Goal: Task Accomplishment & Management: Use online tool/utility

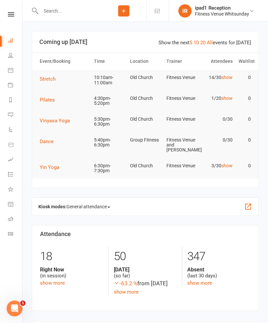
click at [83, 206] on span "General attendance" at bounding box center [89, 207] width 44 height 11
click at [93, 244] on link "Roll call" at bounding box center [102, 244] width 71 height 13
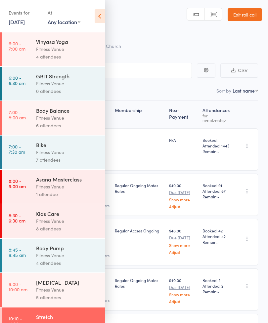
click at [43, 259] on div "Fitness Venue" at bounding box center [67, 256] width 63 height 8
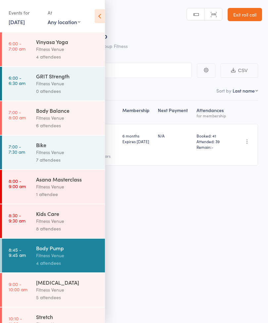
click at [103, 14] on icon at bounding box center [100, 16] width 10 height 14
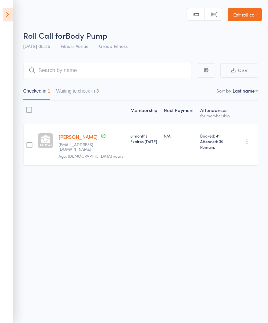
click at [26, 145] on div at bounding box center [29, 145] width 6 height 6
click at [28, 143] on input "checkbox" at bounding box center [28, 143] width 0 height 0
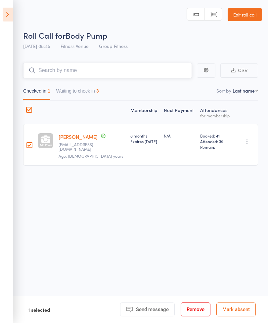
click at [46, 74] on input "search" at bounding box center [107, 70] width 169 height 15
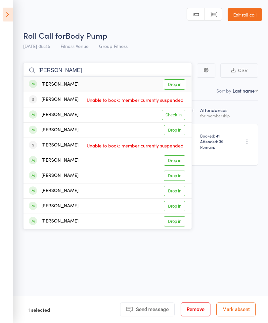
type input "Carolyn"
click at [172, 115] on link "Check in" at bounding box center [173, 115] width 23 height 10
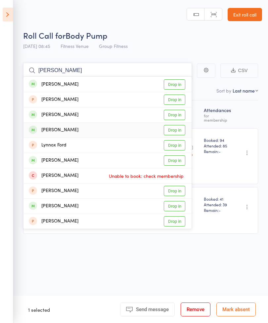
type input "Lyn"
click at [173, 133] on link "Drop in" at bounding box center [175, 130] width 22 height 10
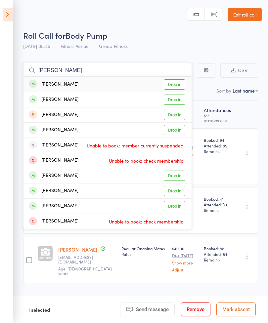
type input "Holly"
click at [172, 83] on link "Drop in" at bounding box center [175, 84] width 22 height 10
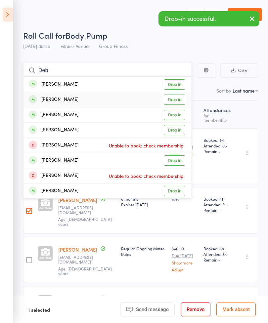
type input "Deb"
click at [170, 100] on link "Drop in" at bounding box center [175, 100] width 22 height 10
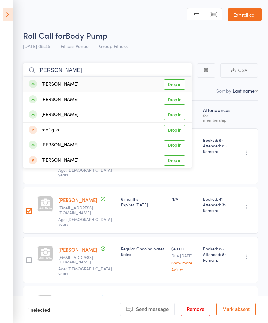
type input "Gill"
click at [177, 85] on link "Drop in" at bounding box center [175, 84] width 22 height 10
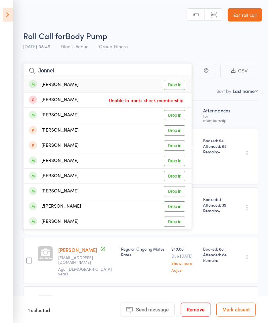
type input "Jonnel"
click at [177, 82] on link "Drop in" at bounding box center [175, 84] width 22 height 10
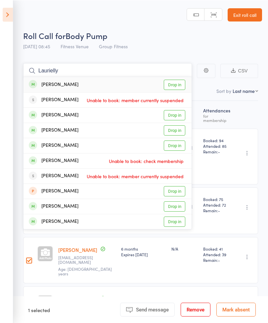
type input "Laurielly"
click at [176, 84] on link "Drop in" at bounding box center [175, 84] width 22 height 10
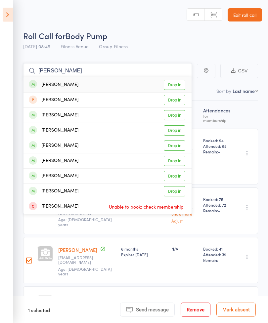
type input "Alana"
click at [177, 86] on link "Drop in" at bounding box center [175, 84] width 22 height 10
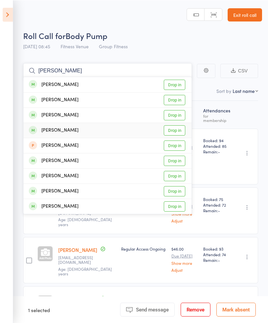
type input "Diana"
click at [180, 133] on link "Drop in" at bounding box center [175, 130] width 22 height 10
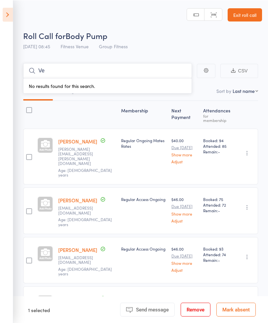
type input "V"
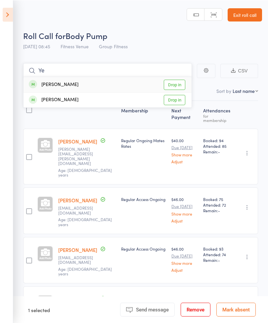
type input "Y"
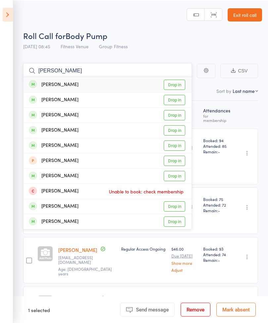
type input "Danielle"
click at [180, 87] on link "Drop in" at bounding box center [175, 84] width 22 height 10
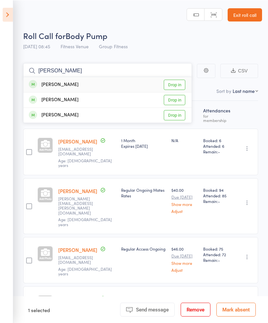
type input "Susan way"
click at [174, 84] on link "Drop in" at bounding box center [175, 84] width 22 height 10
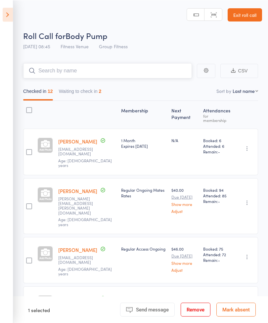
click at [51, 71] on input "search" at bounding box center [107, 70] width 169 height 15
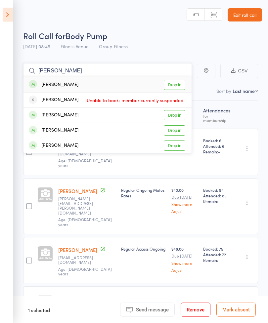
type input "Dominique"
click at [174, 84] on link "Drop in" at bounding box center [175, 84] width 22 height 10
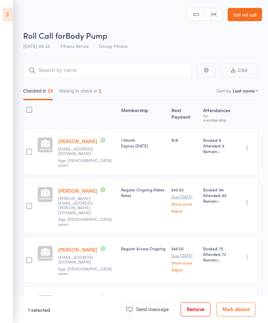
click at [5, 16] on icon at bounding box center [8, 15] width 10 height 14
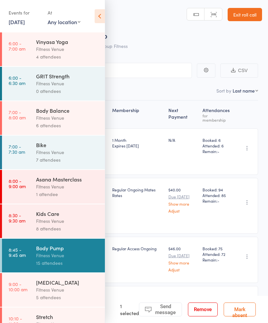
click at [34, 81] on link "6:00 - 6:30 am GRIT Strength Fitness Venue 0 attendees" at bounding box center [53, 84] width 103 height 34
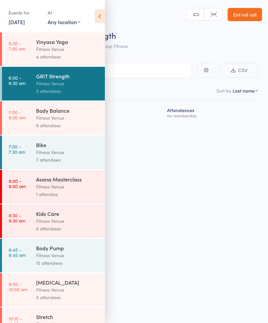
click at [99, 15] on icon at bounding box center [100, 16] width 10 height 14
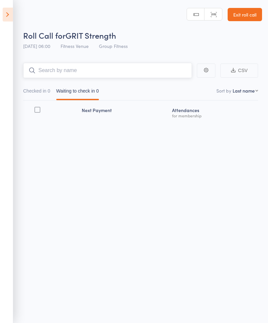
click at [45, 75] on input "search" at bounding box center [107, 70] width 169 height 15
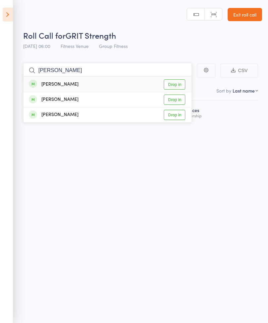
type input "Paige"
click at [170, 85] on link "Drop in" at bounding box center [175, 84] width 22 height 10
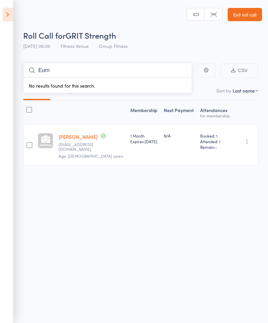
type input "Earn"
click at [67, 74] on input "Earn" at bounding box center [107, 70] width 169 height 15
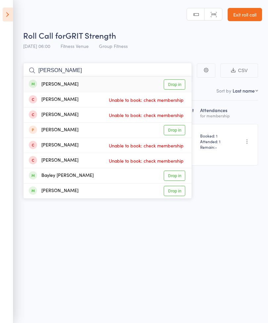
type input "Haasan"
click at [174, 86] on link "Drop in" at bounding box center [175, 84] width 22 height 10
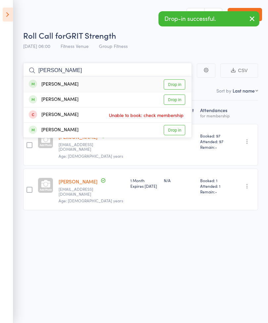
type input "Angela"
click at [172, 86] on link "Drop in" at bounding box center [175, 84] width 22 height 10
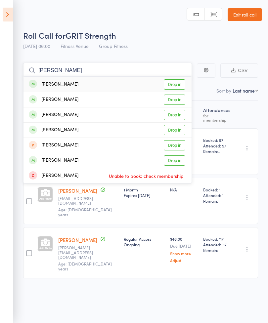
type input "Debbie"
click at [172, 105] on link "Drop in" at bounding box center [175, 100] width 22 height 10
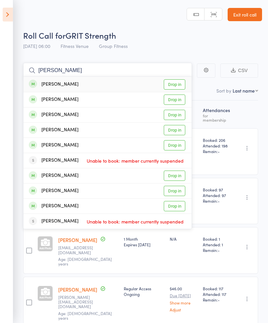
type input "Caroline"
click at [171, 85] on link "Drop in" at bounding box center [175, 84] width 22 height 10
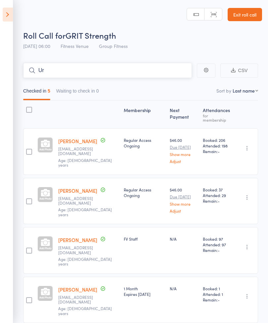
type input "U"
type input "E"
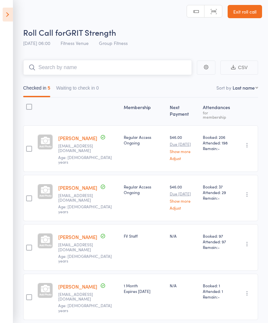
scroll to position [24, 0]
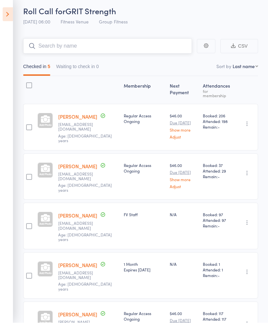
click at [43, 49] on input "search" at bounding box center [107, 46] width 169 height 15
type input "E"
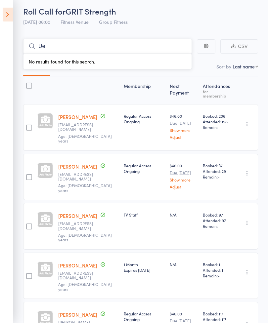
type input "U"
type input "Y"
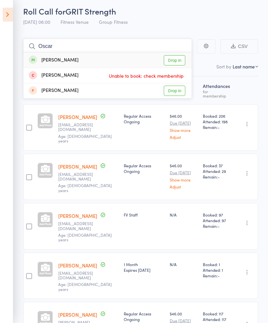
type input "Oscar"
click at [173, 60] on link "Drop in" at bounding box center [175, 60] width 22 height 10
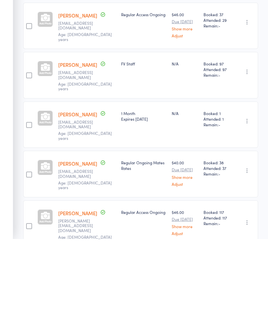
scroll to position [0, 0]
